Goal: Transaction & Acquisition: Book appointment/travel/reservation

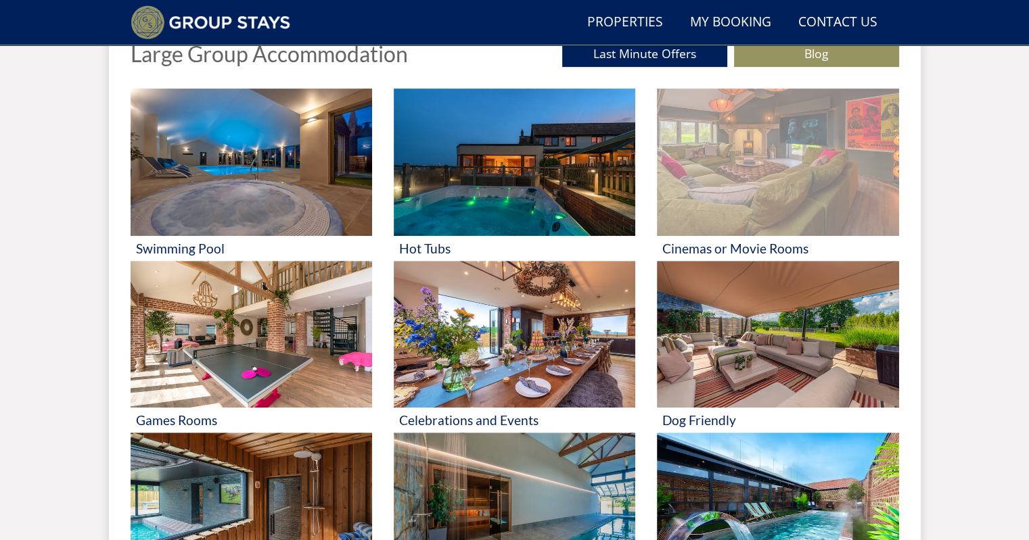
scroll to position [578, 0]
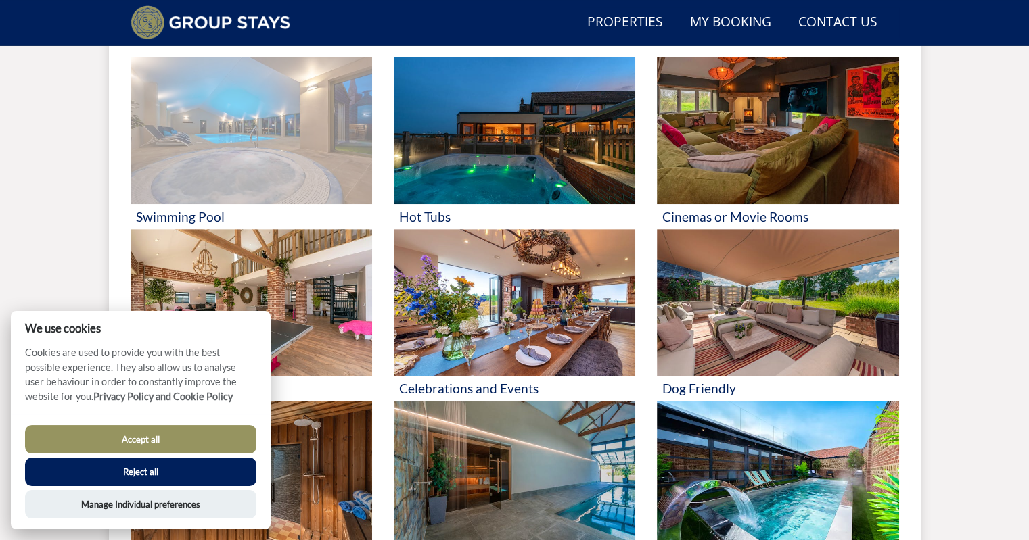
click at [188, 122] on img at bounding box center [251, 130] width 241 height 147
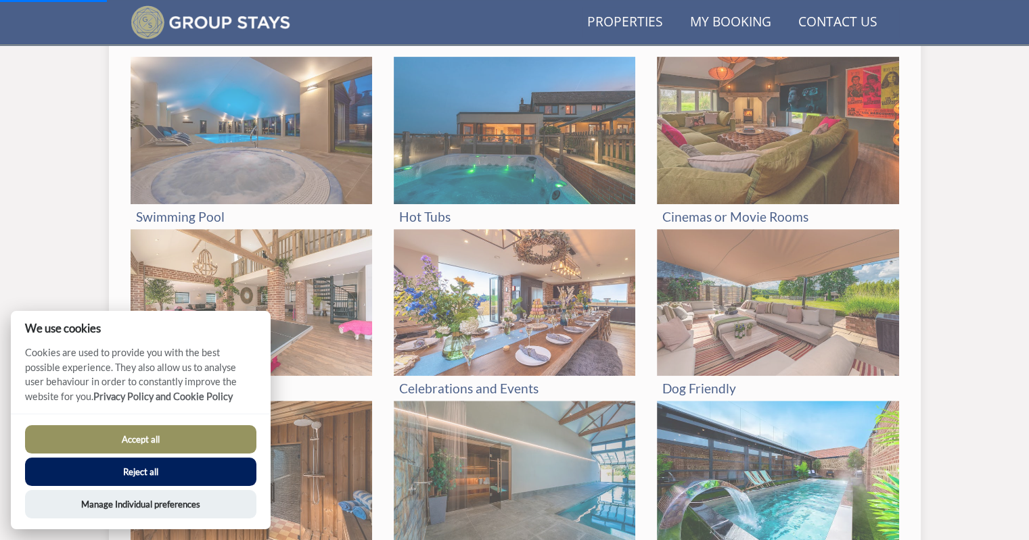
click at [146, 431] on button "Accept all" at bounding box center [140, 439] width 231 height 28
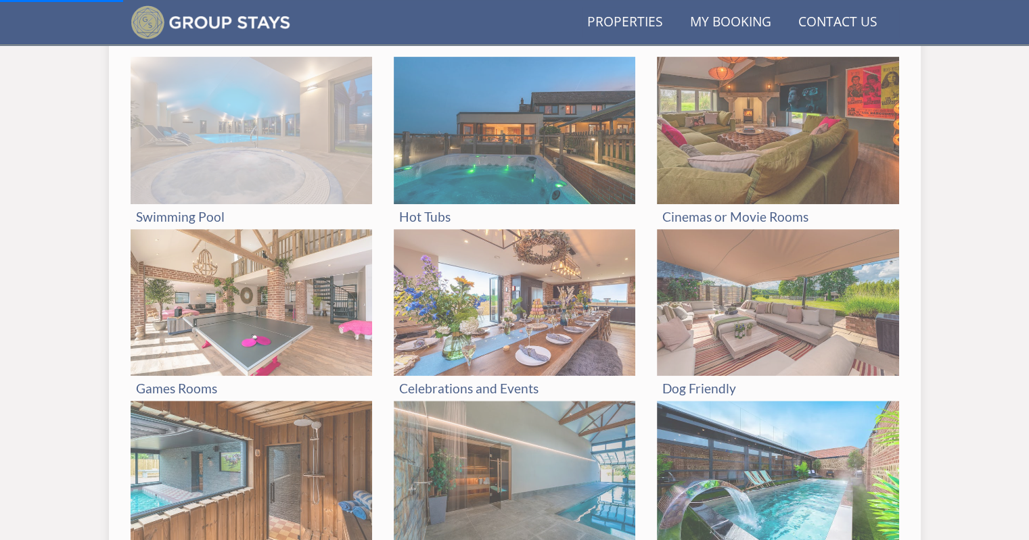
click at [204, 174] on img at bounding box center [251, 130] width 241 height 147
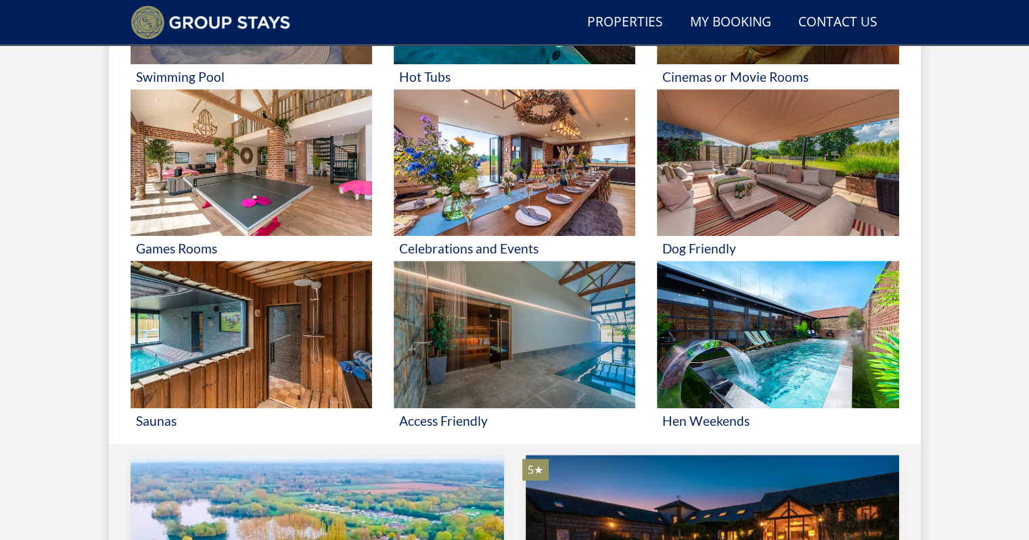
scroll to position [312, 0]
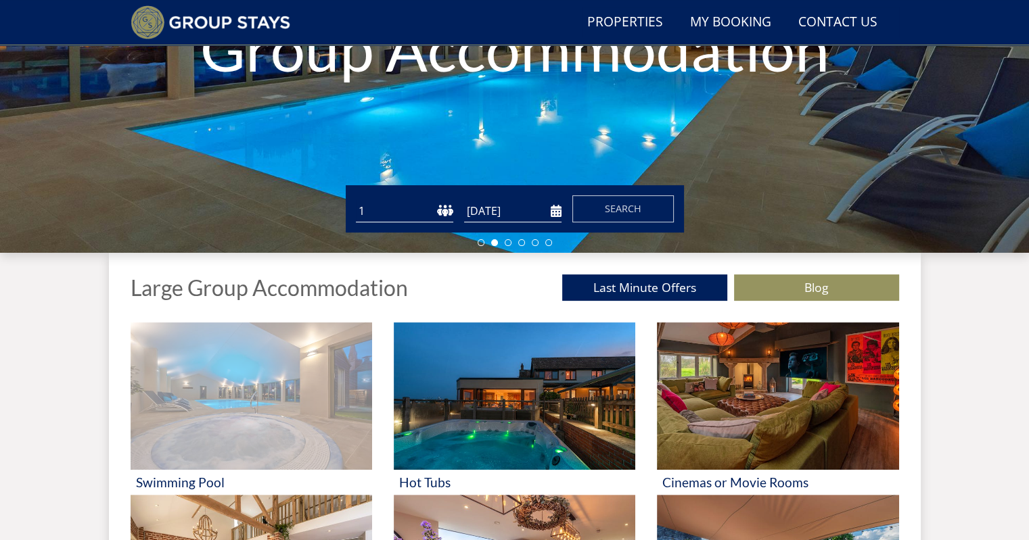
click at [213, 380] on img at bounding box center [251, 396] width 241 height 147
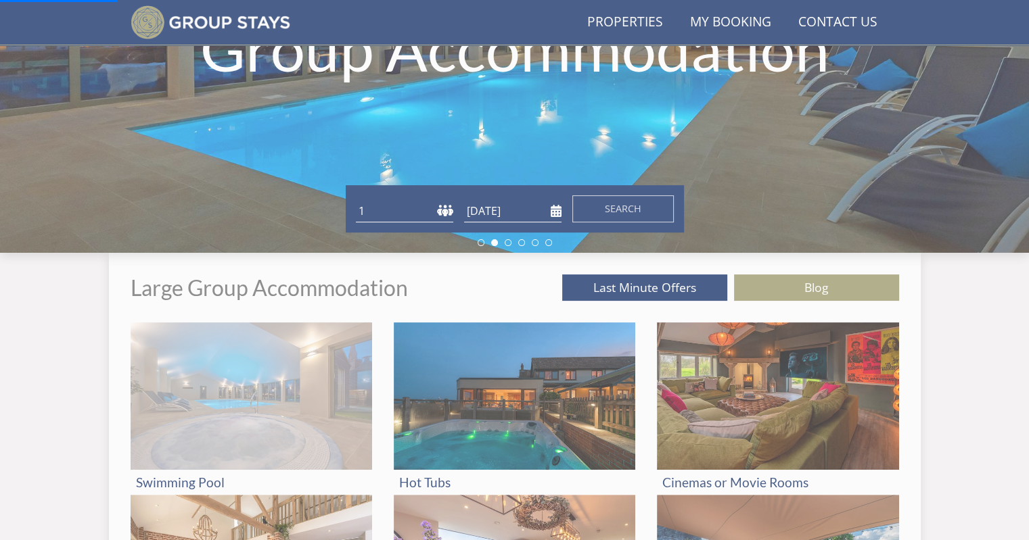
click at [213, 380] on img at bounding box center [251, 396] width 241 height 147
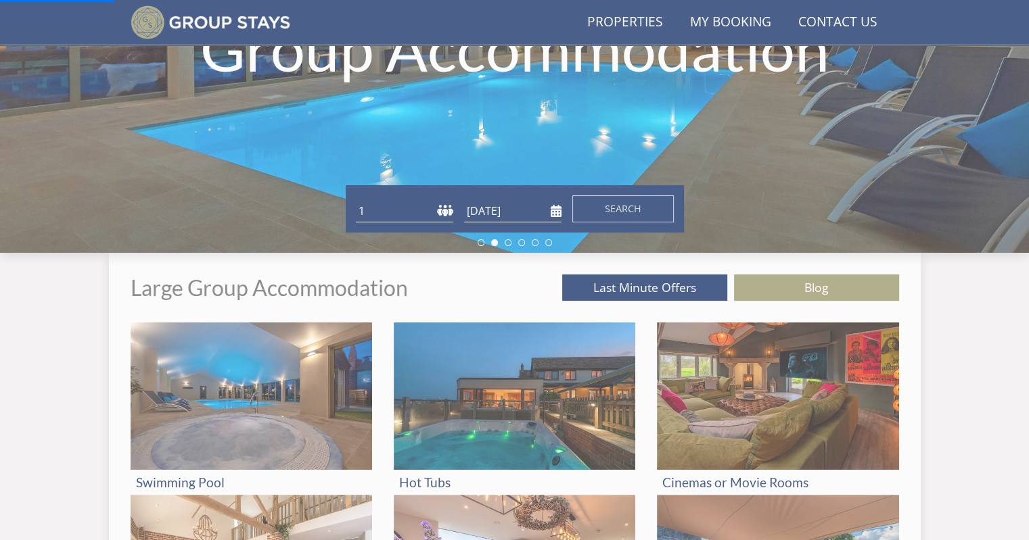
click at [426, 205] on select "1 2 3 4 5 6 7 8 9 10 11 12 13 14 15 16 17 18 19 20 21 22 23 24 25 26 27 28 29 3…" at bounding box center [404, 211] width 97 height 22
select select "14"
click at [356, 200] on select "1 2 3 4 5 6 7 8 9 10 11 12 13 14 15 16 17 18 19 20 21 22 23 24 25 26 27 28 29 3…" at bounding box center [404, 211] width 97 height 22
click at [497, 210] on input "[DATE]" at bounding box center [512, 211] width 97 height 22
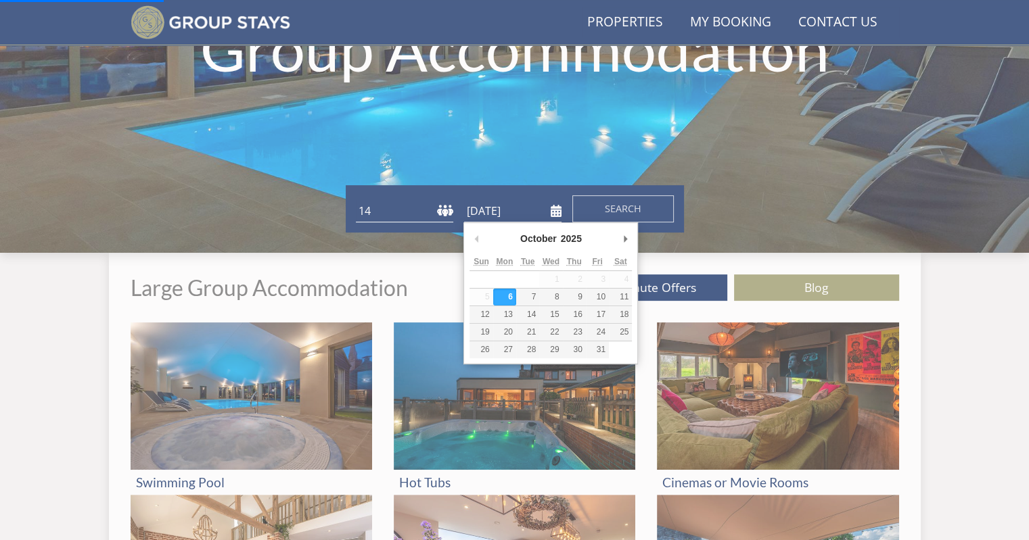
click at [578, 234] on select "2025 2026 2027 2028 2029 2030 2031 2032 2033 2034 2035" at bounding box center [577, 239] width 37 height 14
click at [595, 267] on th "Fri" at bounding box center [597, 263] width 23 height 18
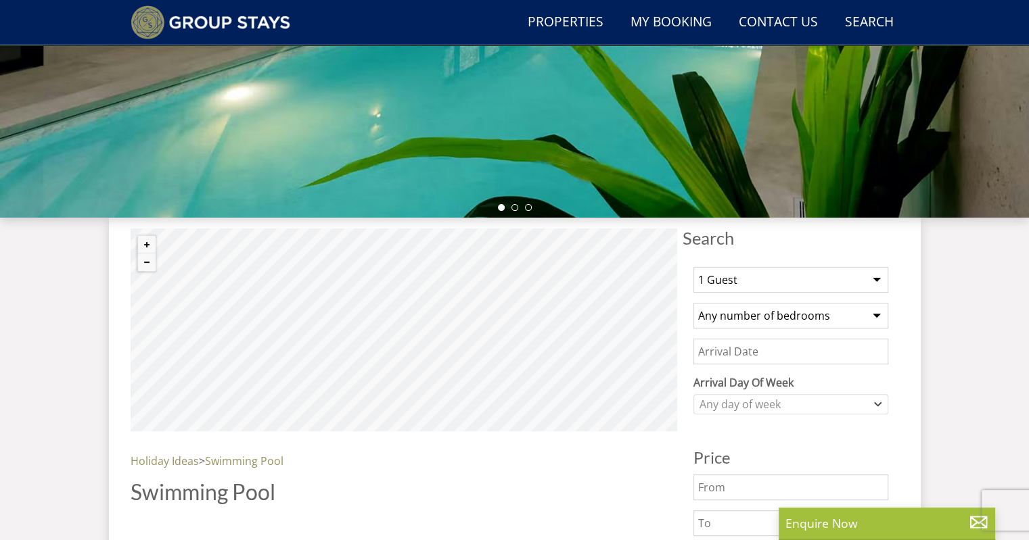
scroll to position [464, 0]
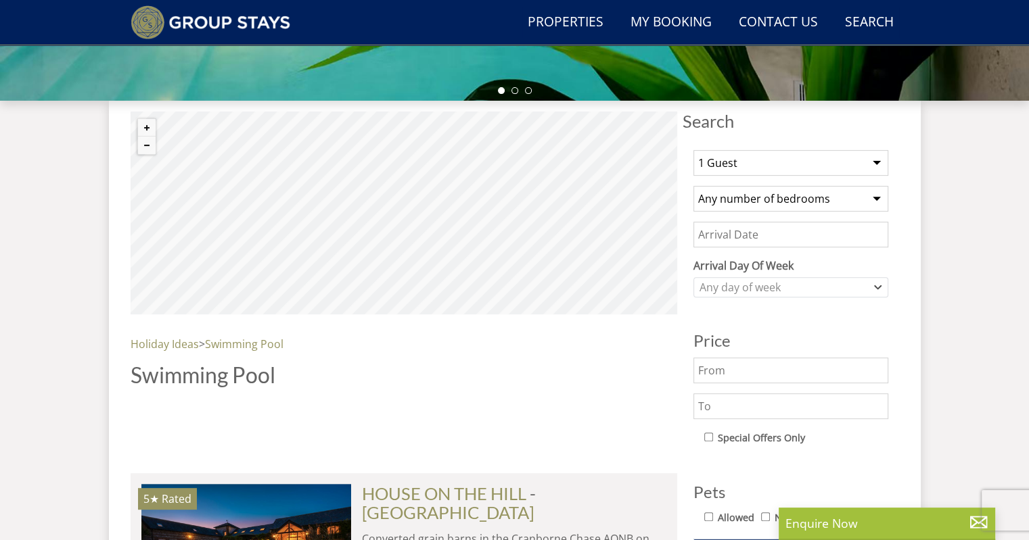
select select "14"
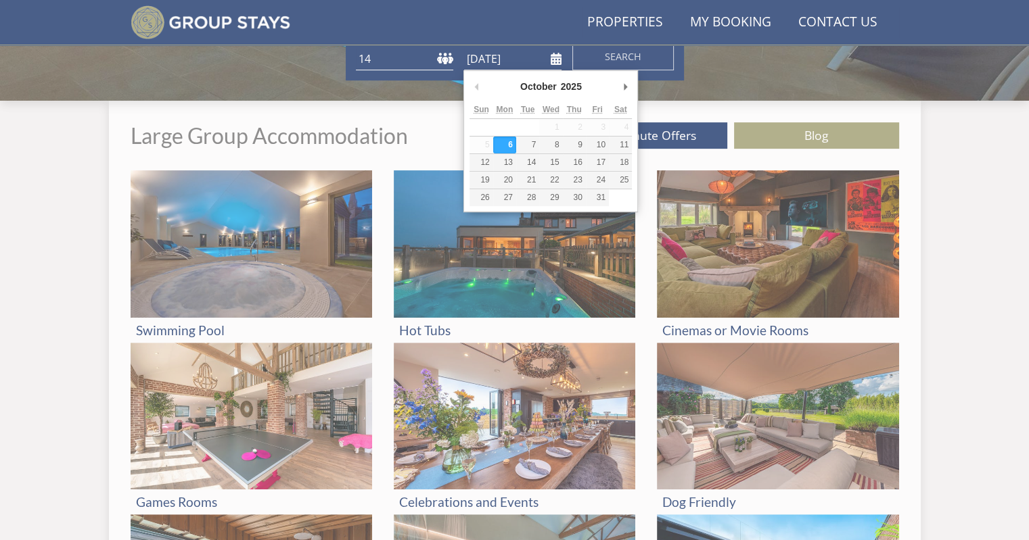
scroll to position [312, 0]
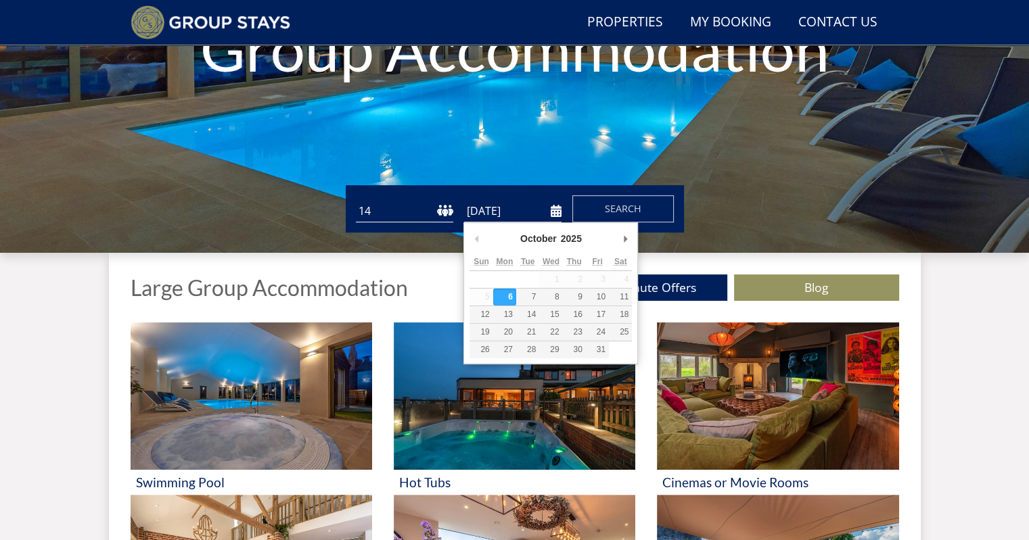
click at [578, 233] on select "2025 2026 2027 2028 2029 2030 2031 2032 2033 2034 2035" at bounding box center [577, 239] width 37 height 14
select select "2026"
click at [559, 232] on select "2025 2026 2027 2028 2029 2030 2031 2032 2033 2034 2035" at bounding box center [577, 239] width 37 height 14
click at [626, 237] on button "Next Month" at bounding box center [625, 239] width 14 height 20
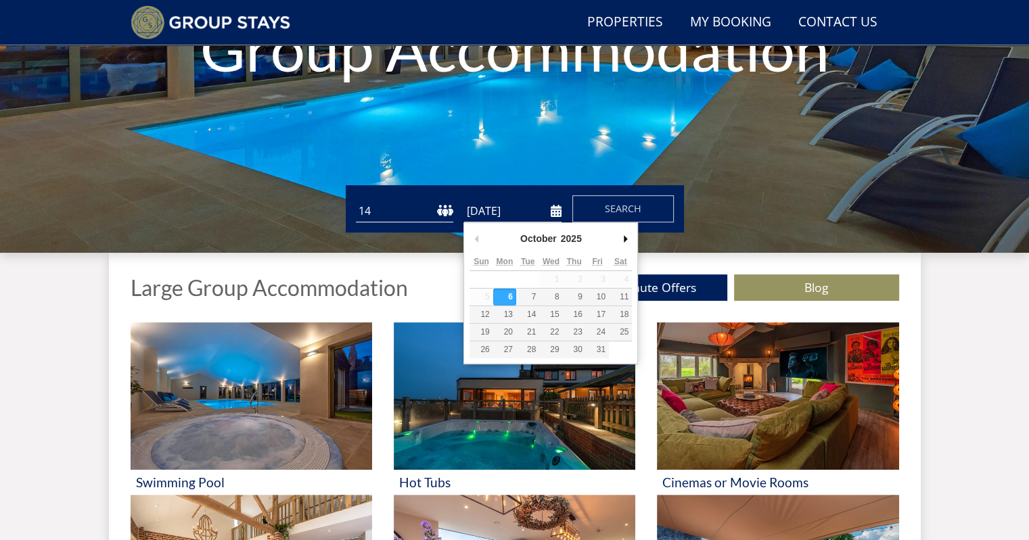
click at [626, 237] on button "Next Month" at bounding box center [625, 239] width 14 height 20
click at [624, 232] on button "Next Month" at bounding box center [625, 239] width 14 height 20
click at [473, 239] on button "Previous Month" at bounding box center [476, 239] width 14 height 20
drag, startPoint x: 499, startPoint y: 209, endPoint x: 482, endPoint y: 210, distance: 17.6
click at [499, 209] on input "[DATE]" at bounding box center [512, 211] width 97 height 22
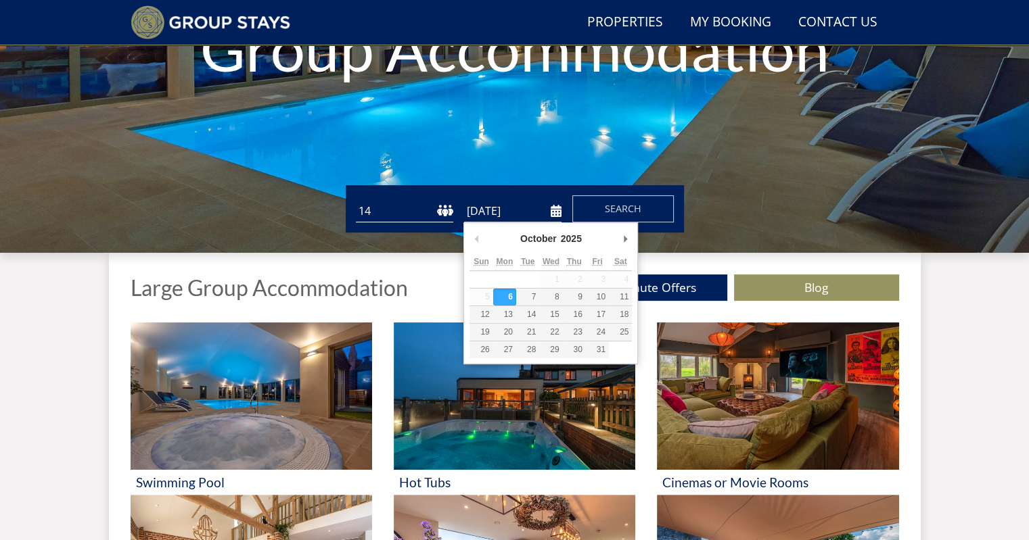
click at [442, 210] on select "1 2 3 4 5 6 7 8 9 10 11 12 13 14 15 16 17 18 19 20 21 22 23 24 25 26 27 28 29 3…" at bounding box center [404, 211] width 97 height 22
click at [504, 210] on input "[DATE]" at bounding box center [512, 211] width 97 height 22
click at [565, 238] on select "2025 2026 2027 2028 2029 2030 2031 2032 2033 2034 2035" at bounding box center [577, 239] width 37 height 14
type input "04/09/2026"
click at [623, 207] on span "Search" at bounding box center [623, 208] width 37 height 13
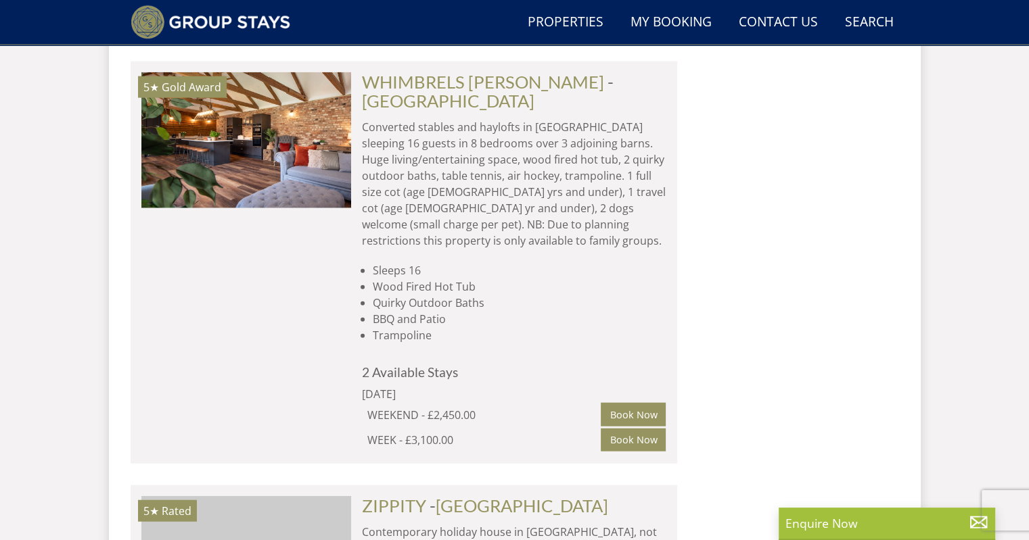
scroll to position [0, 1469]
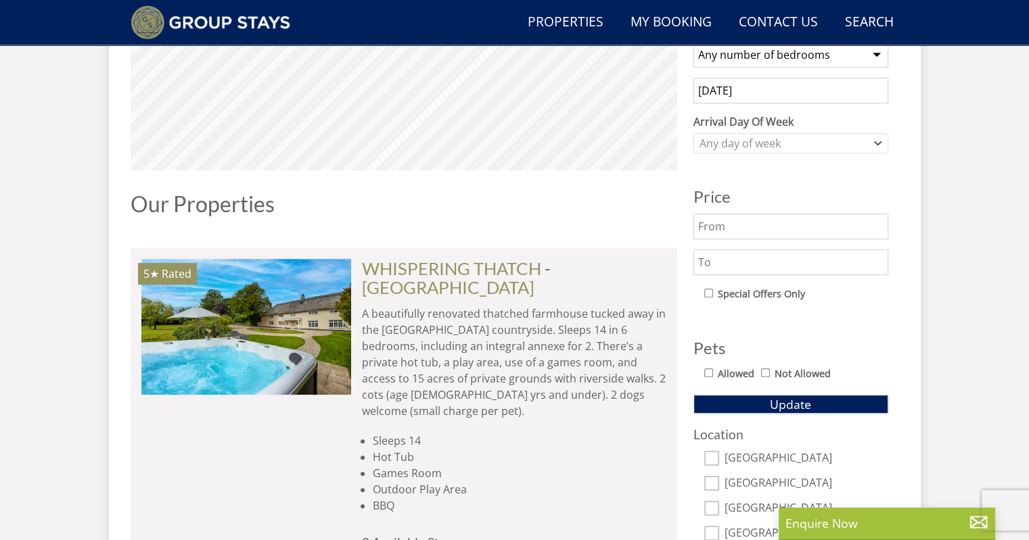
scroll to position [811, 0]
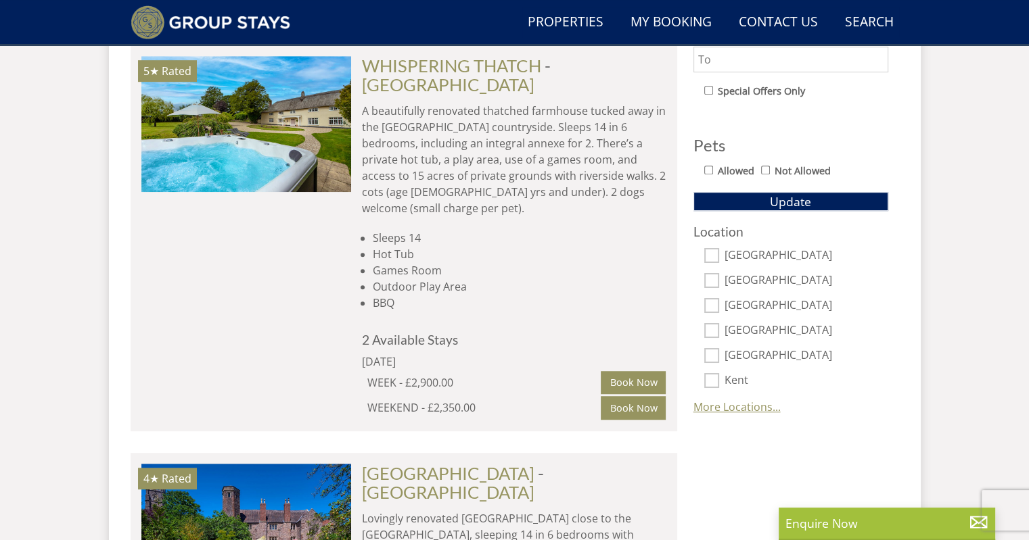
click at [752, 405] on link "More Locations..." at bounding box center [736, 407] width 87 height 15
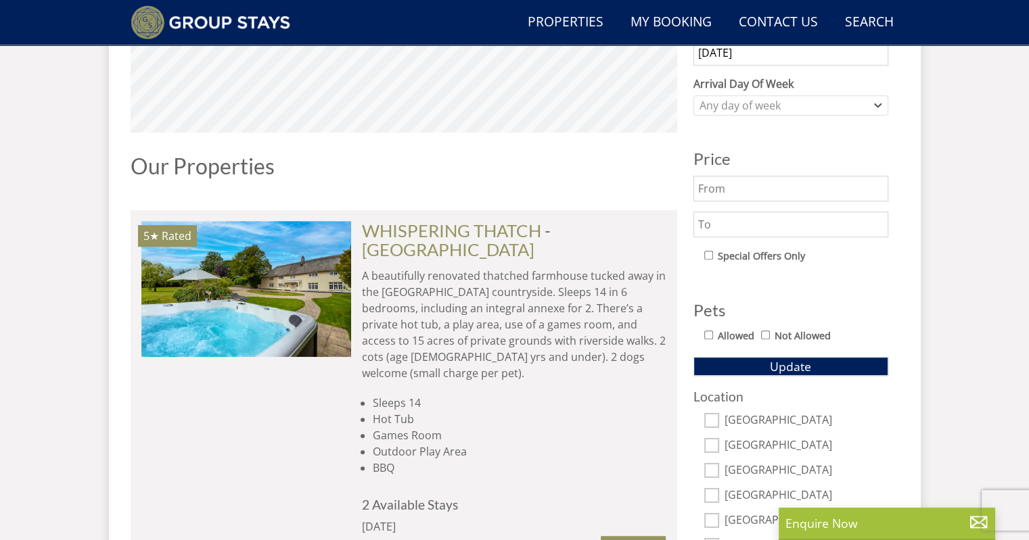
scroll to position [538, 0]
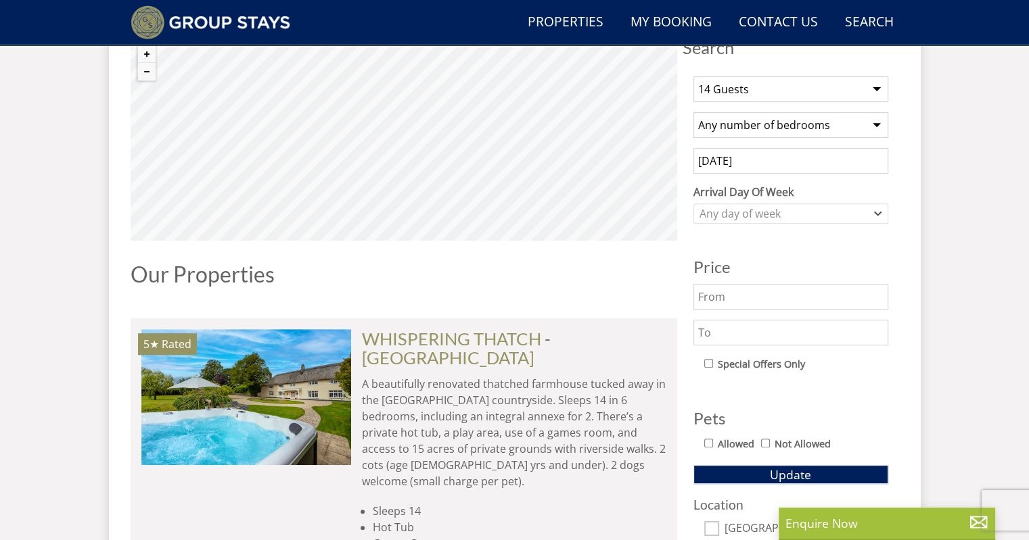
click at [716, 333] on input "text" at bounding box center [790, 333] width 195 height 26
click at [693, 465] on button "Update" at bounding box center [790, 474] width 195 height 19
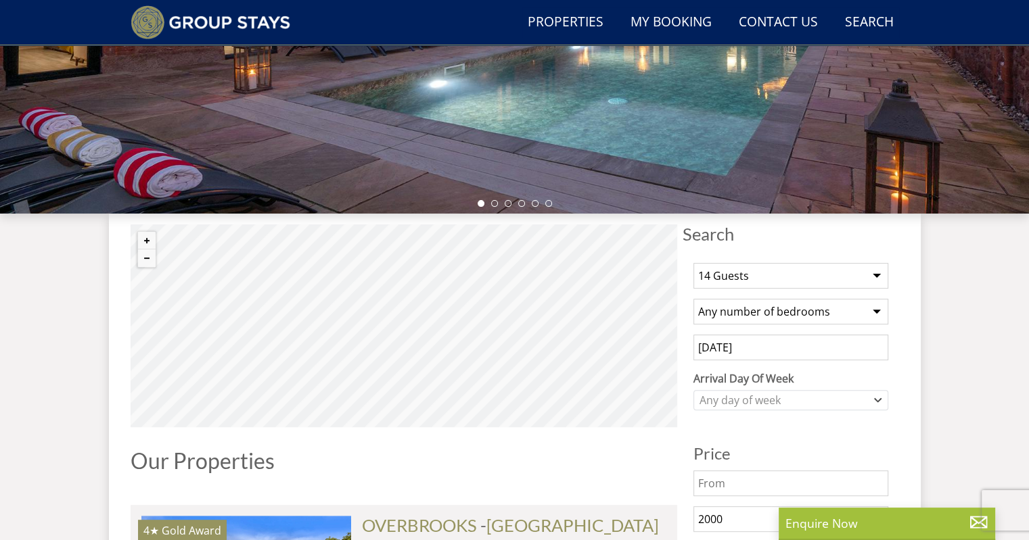
scroll to position [554, 0]
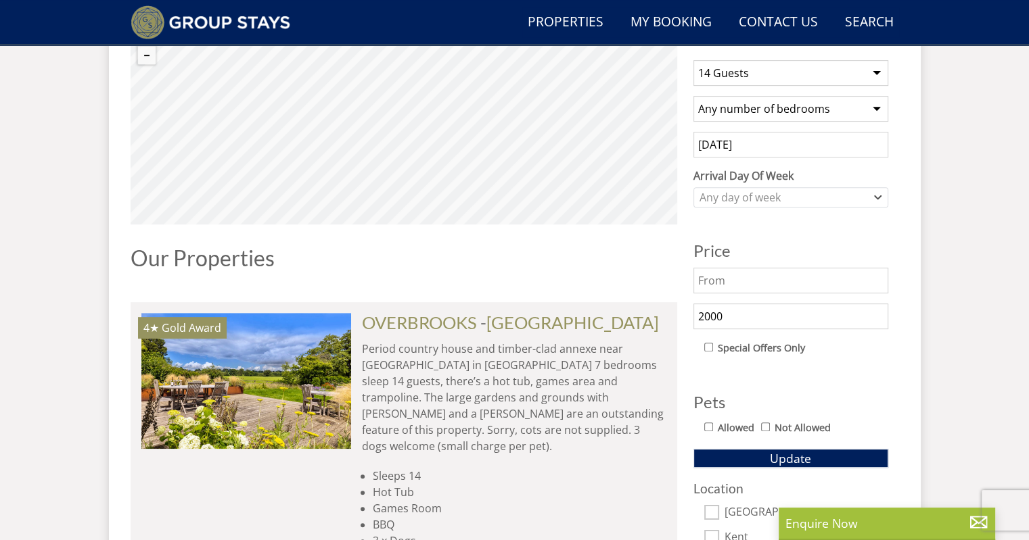
click at [733, 319] on input "2000" at bounding box center [790, 317] width 195 height 26
type input "2500"
click at [693, 449] on button "Update" at bounding box center [790, 458] width 195 height 19
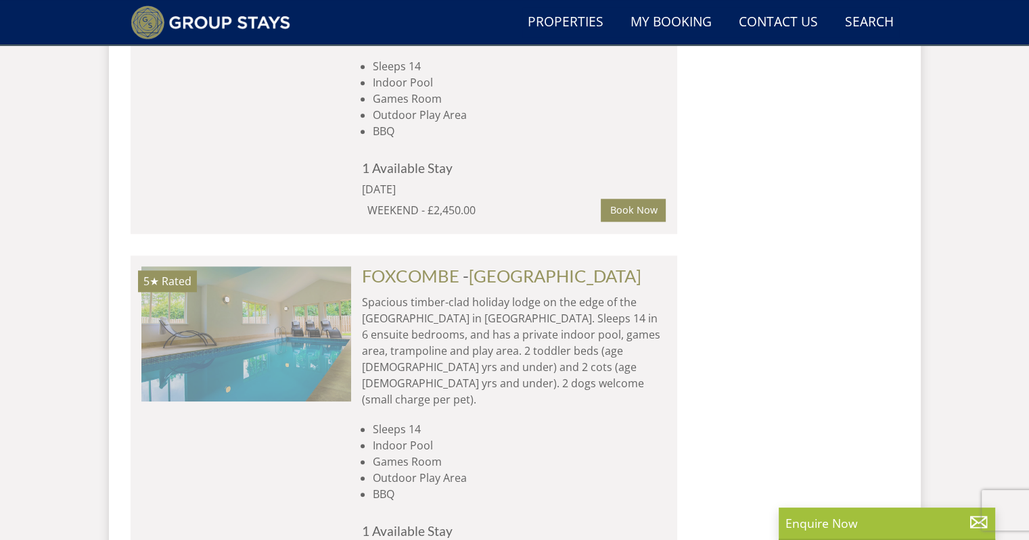
scroll to position [0, 839]
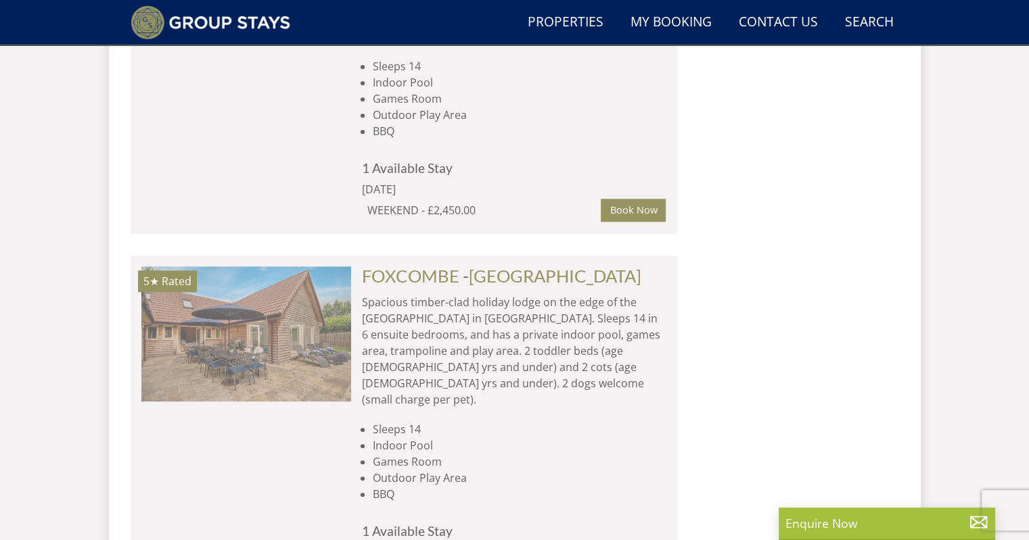
click at [342, 330] on img at bounding box center [246, 334] width 210 height 135
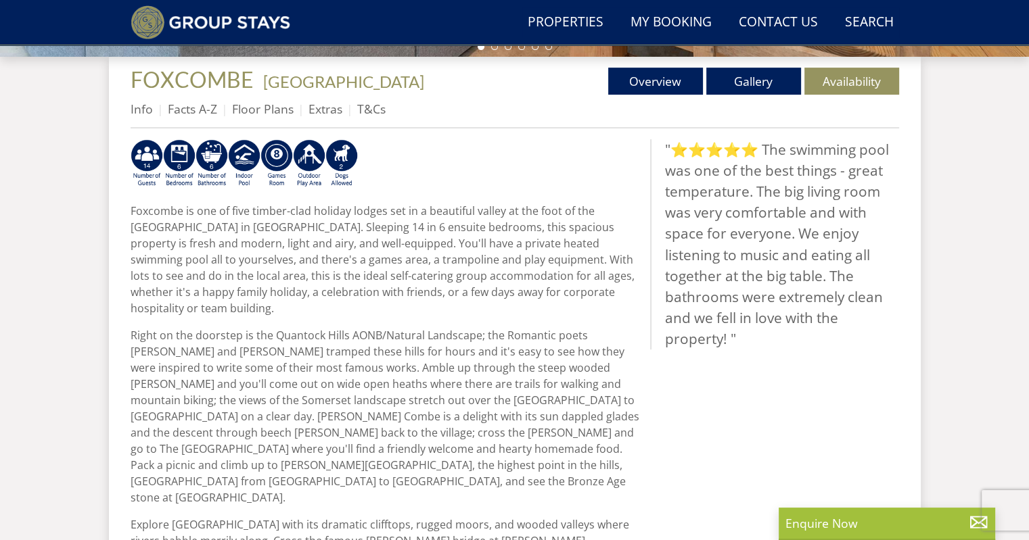
scroll to position [328, 0]
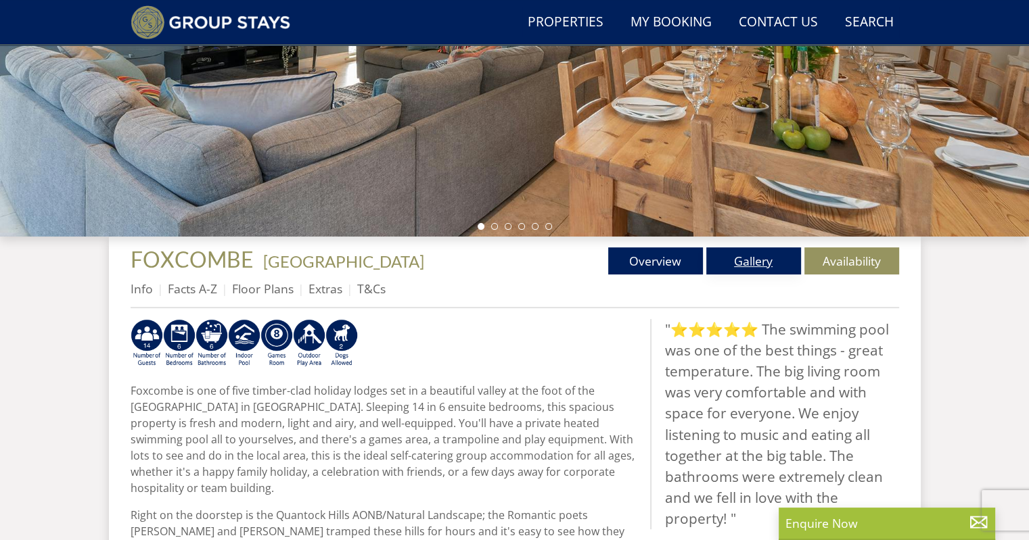
click at [755, 270] on link "Gallery" at bounding box center [753, 261] width 95 height 27
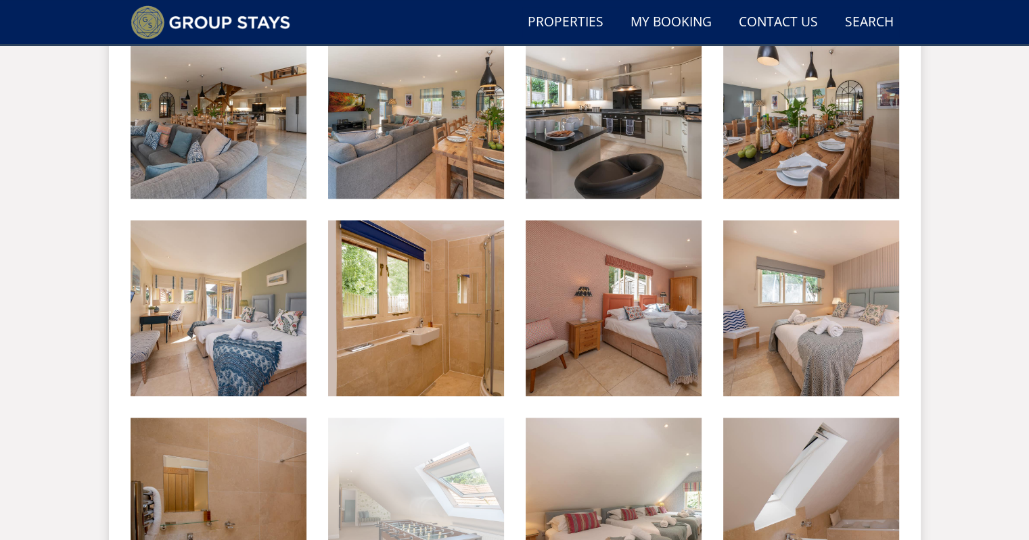
scroll to position [587, 0]
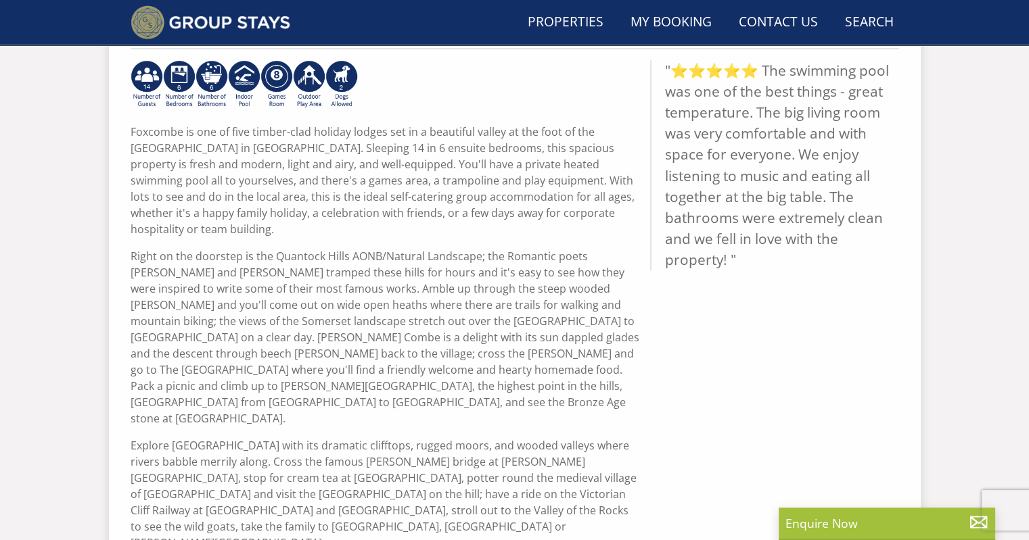
scroll to position [328, 0]
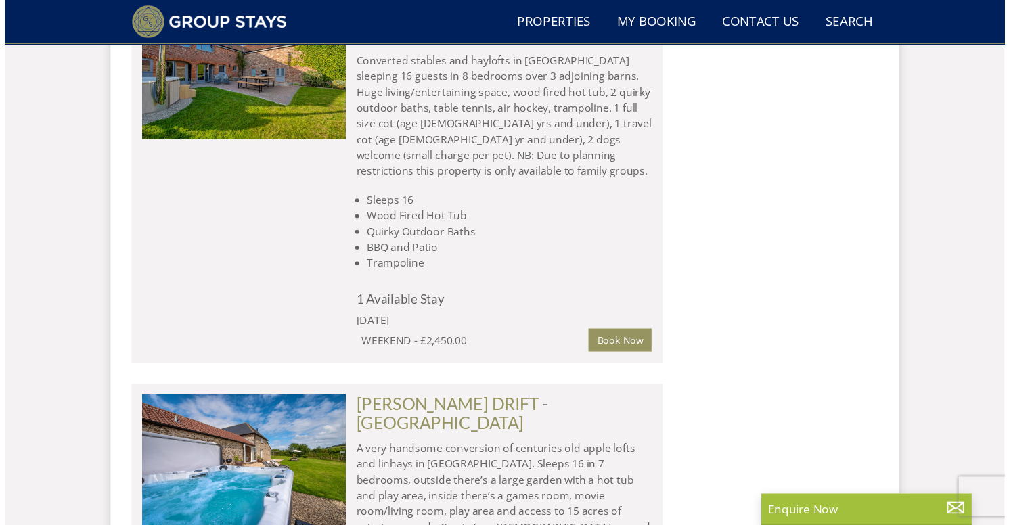
scroll to position [5036, 0]
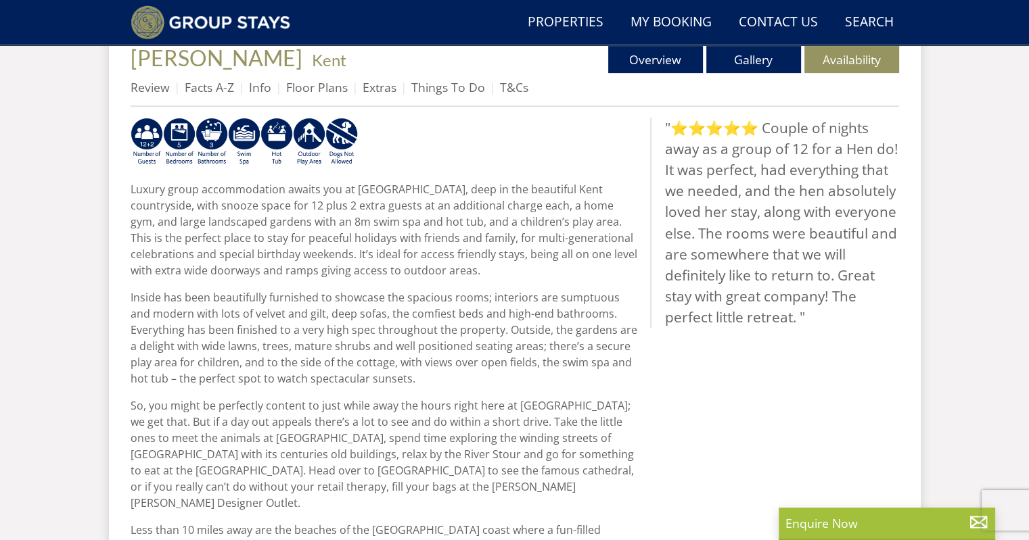
scroll to position [442, 0]
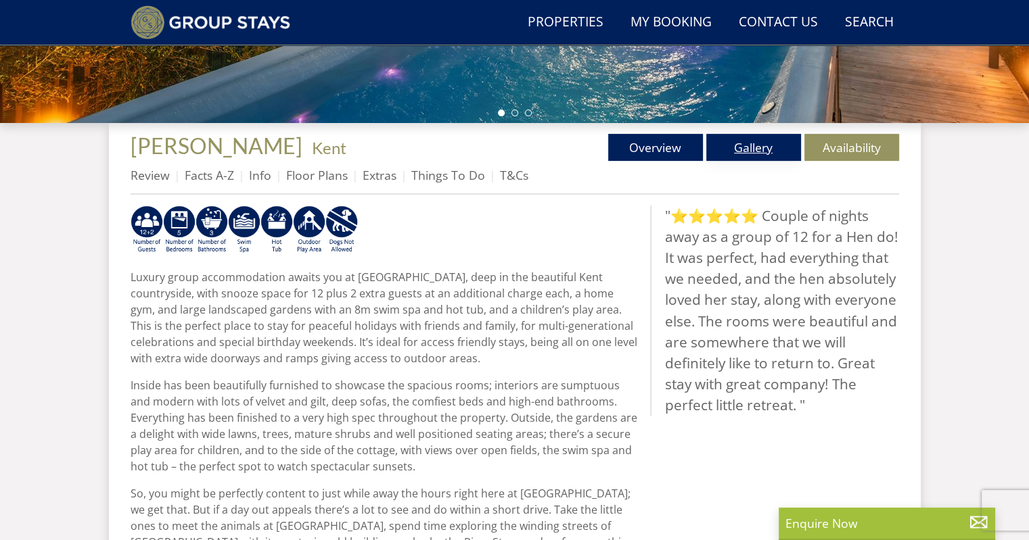
click at [760, 143] on link "Gallery" at bounding box center [753, 147] width 95 height 27
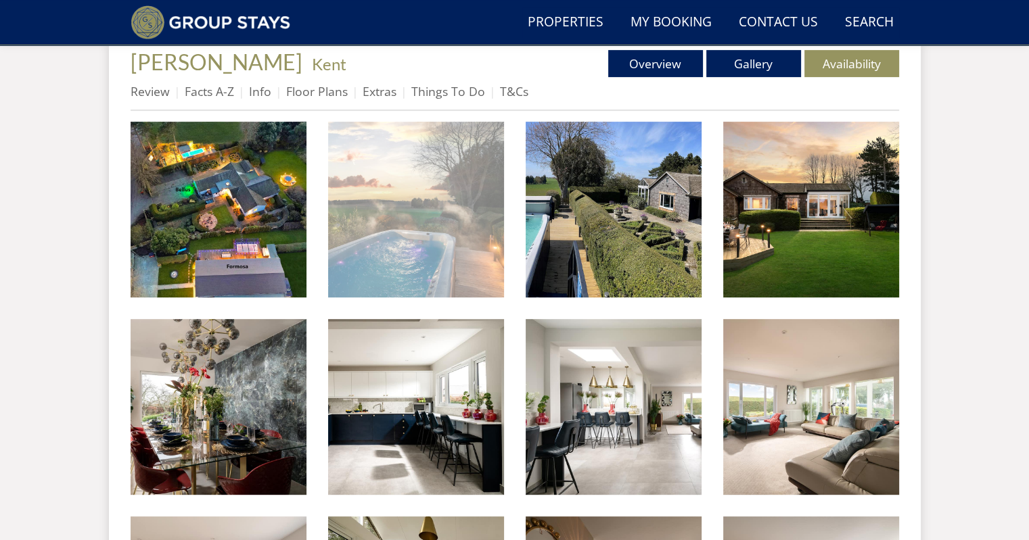
scroll to position [327, 0]
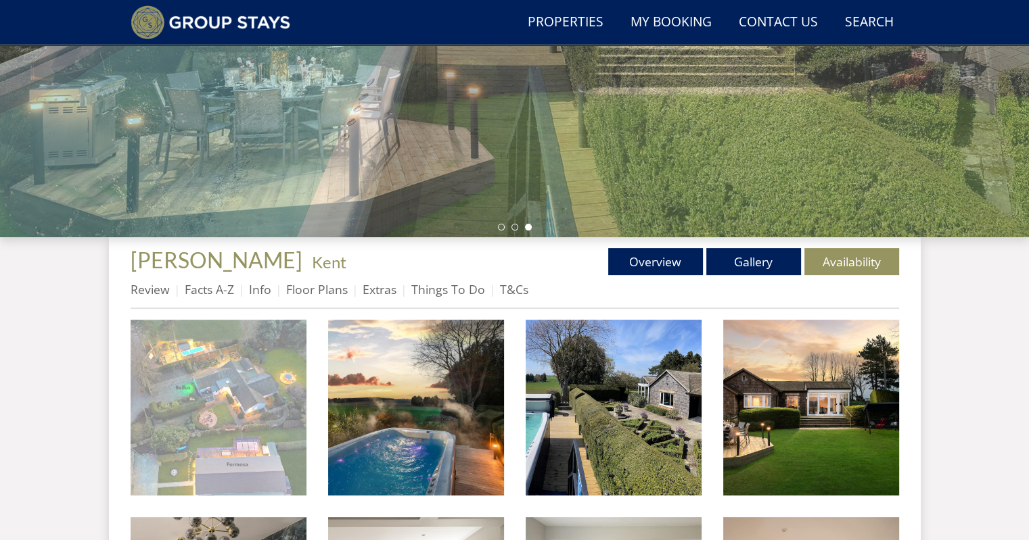
click at [186, 367] on img at bounding box center [219, 408] width 176 height 176
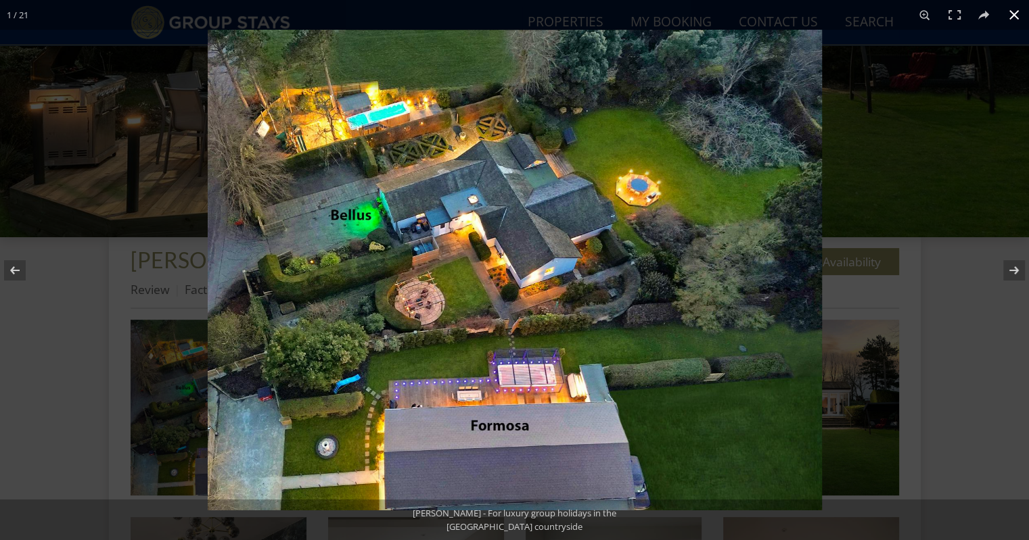
click at [1011, 17] on button at bounding box center [1014, 15] width 30 height 30
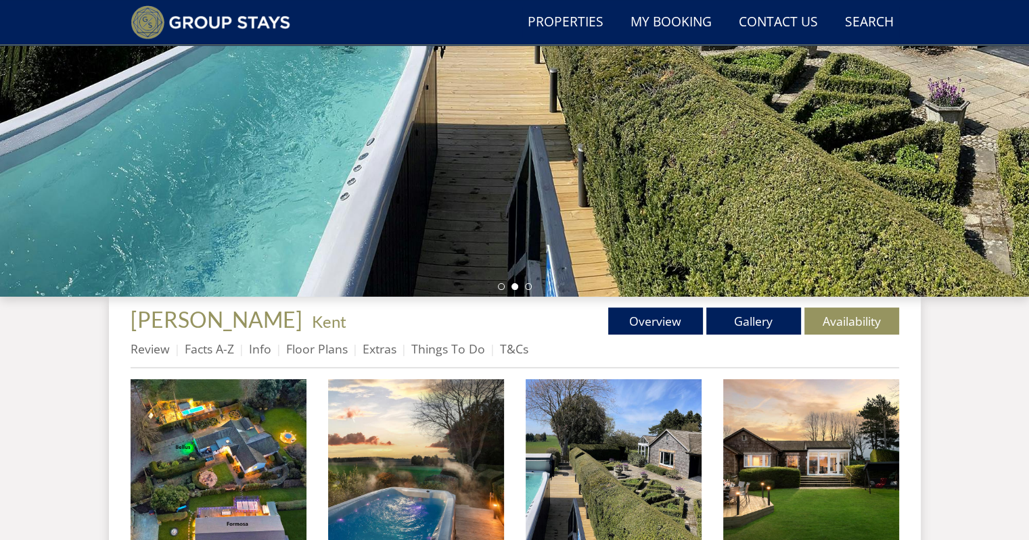
scroll to position [260, 0]
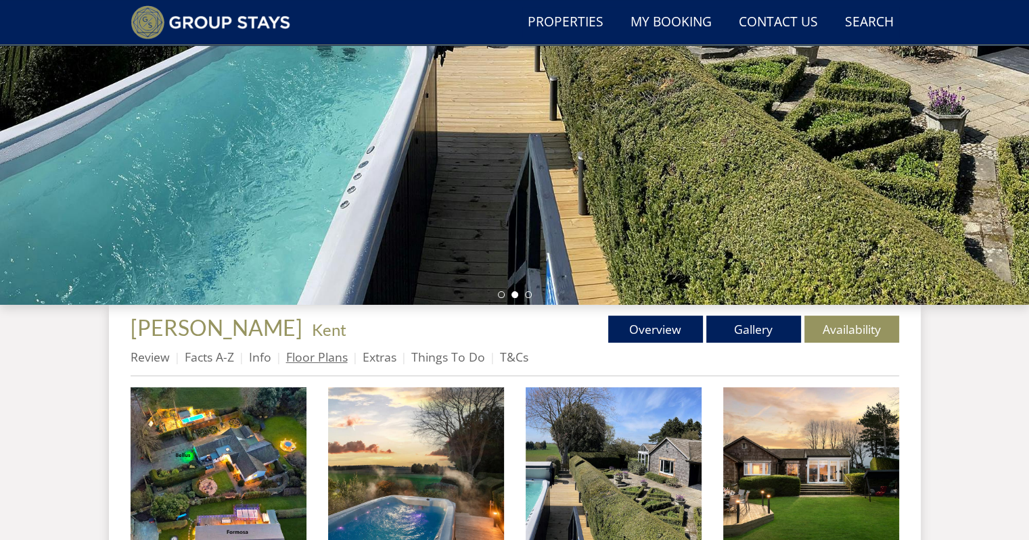
click at [317, 359] on link "Floor Plans" at bounding box center [317, 357] width 62 height 16
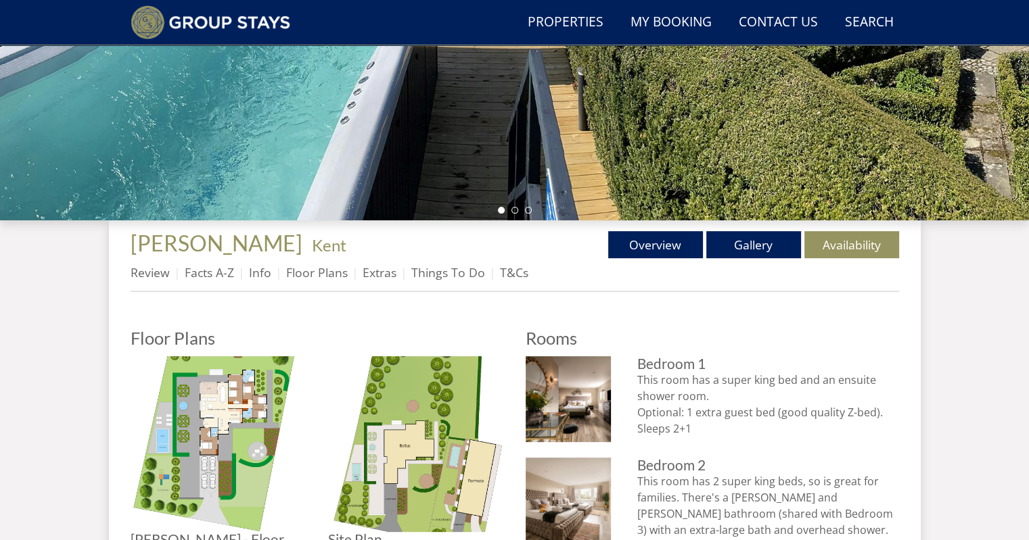
scroll to position [193, 0]
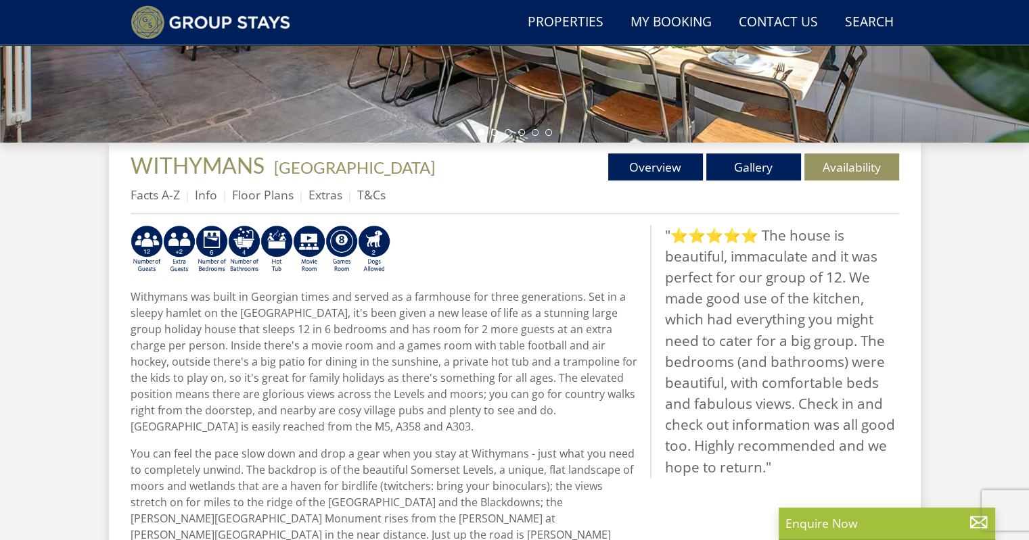
scroll to position [511, 0]
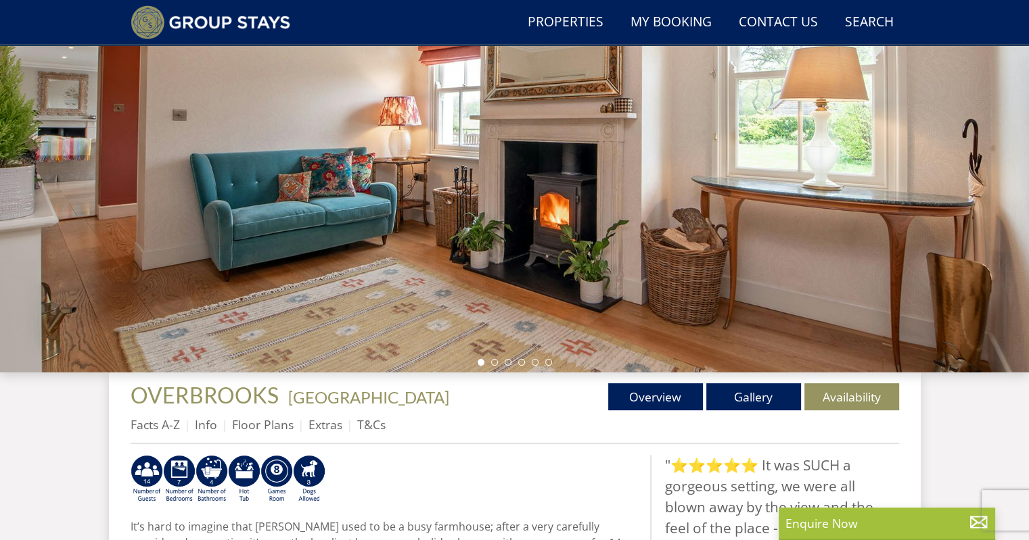
scroll to position [375, 0]
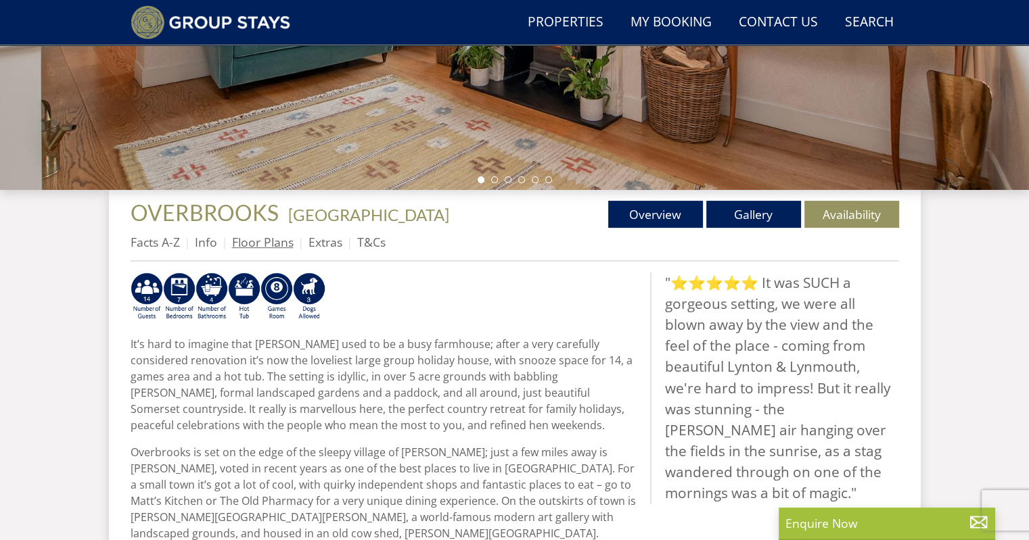
click at [254, 249] on link "Floor Plans" at bounding box center [263, 242] width 62 height 16
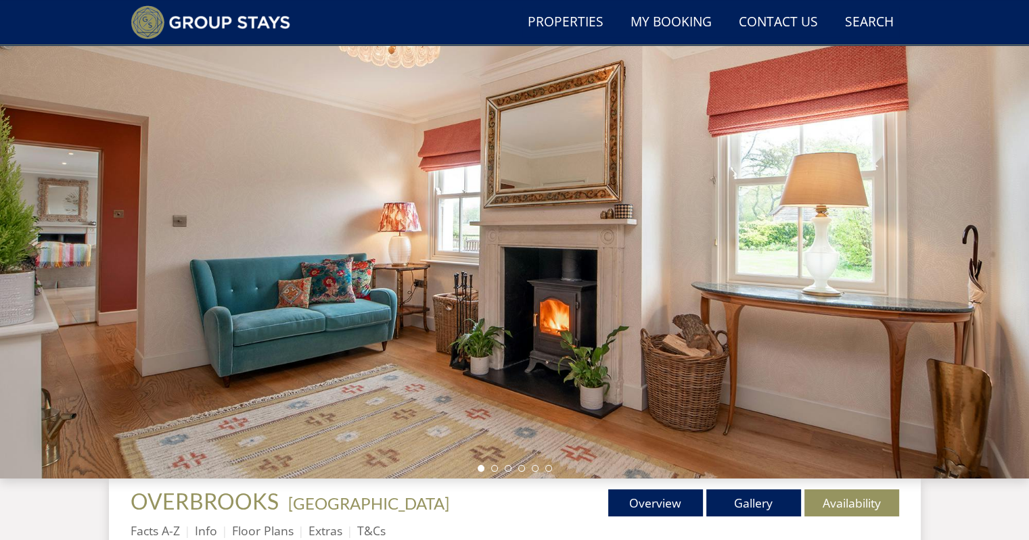
scroll to position [258, 0]
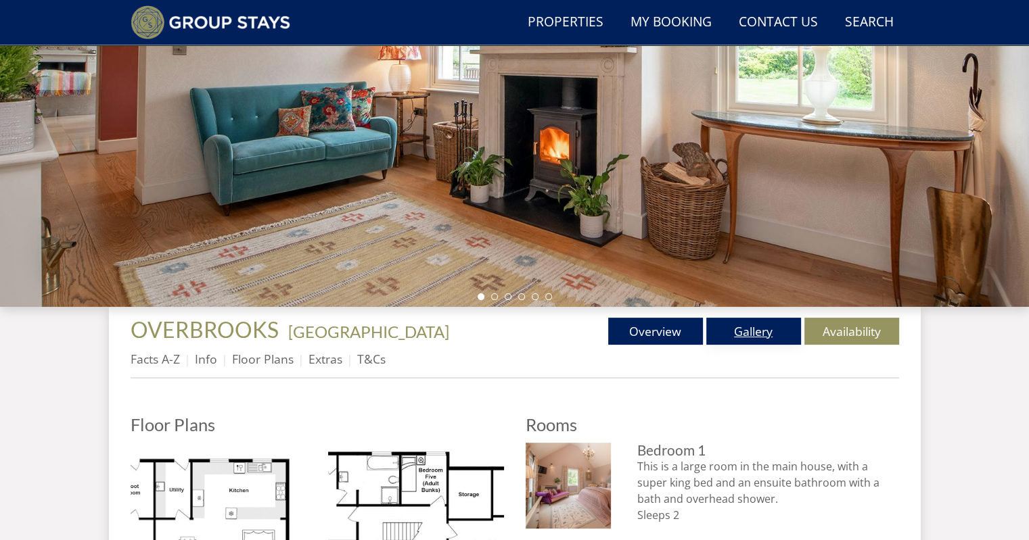
click at [725, 327] on link "Gallery" at bounding box center [753, 331] width 95 height 27
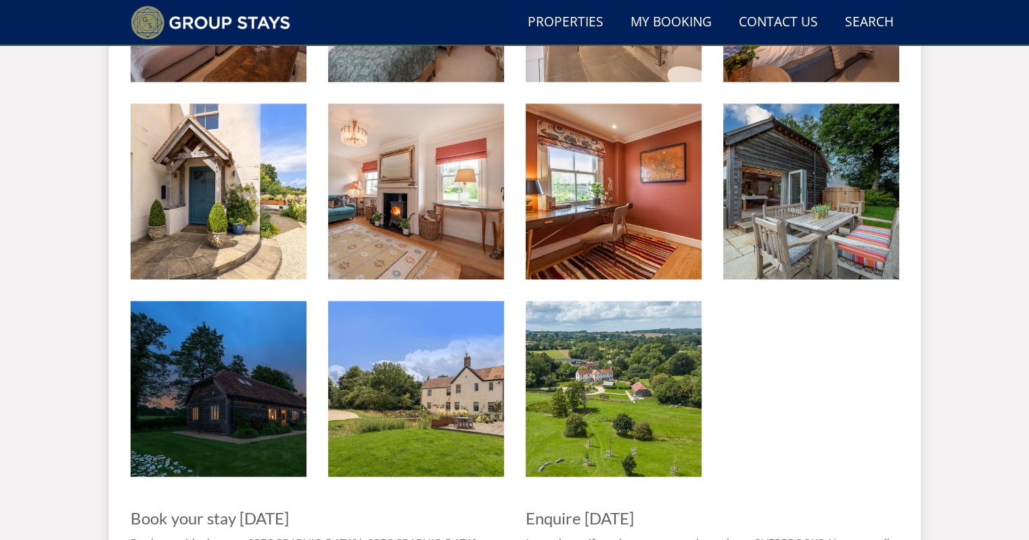
scroll to position [2357, 0]
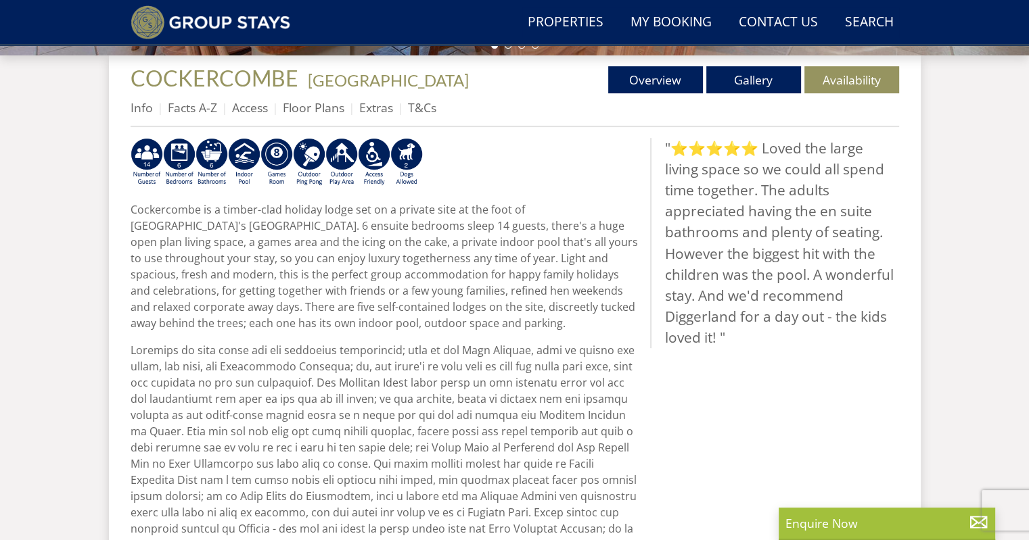
scroll to position [442, 0]
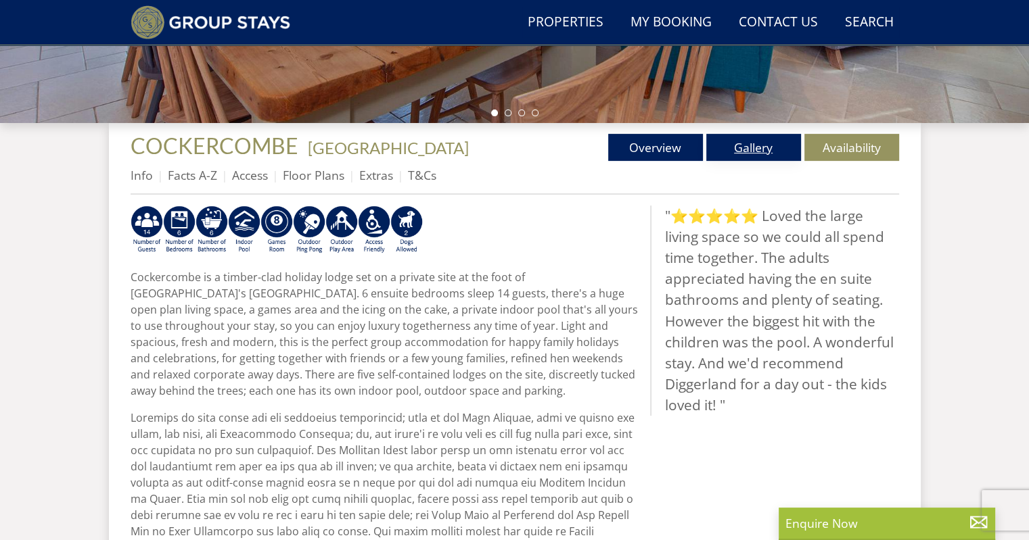
click at [750, 143] on link "Gallery" at bounding box center [753, 147] width 95 height 27
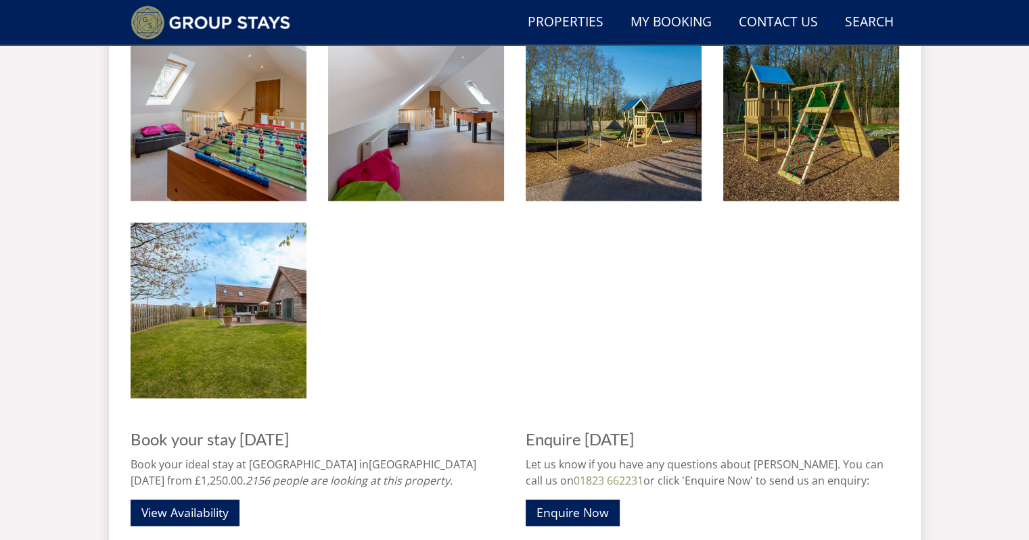
scroll to position [1883, 0]
